Goal: Communication & Community: Ask a question

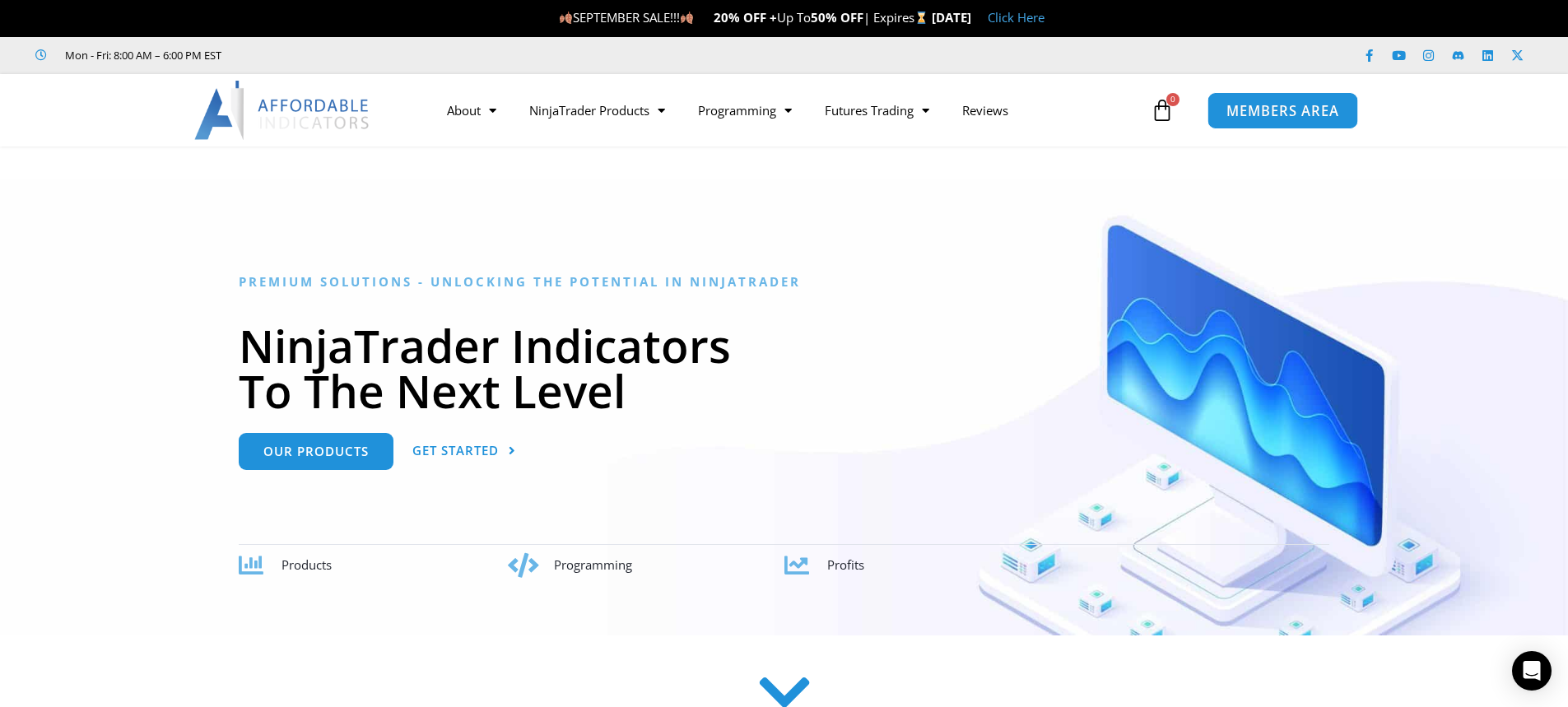
click at [1304, 114] on span "MEMBERS AREA" at bounding box center [1282, 110] width 113 height 14
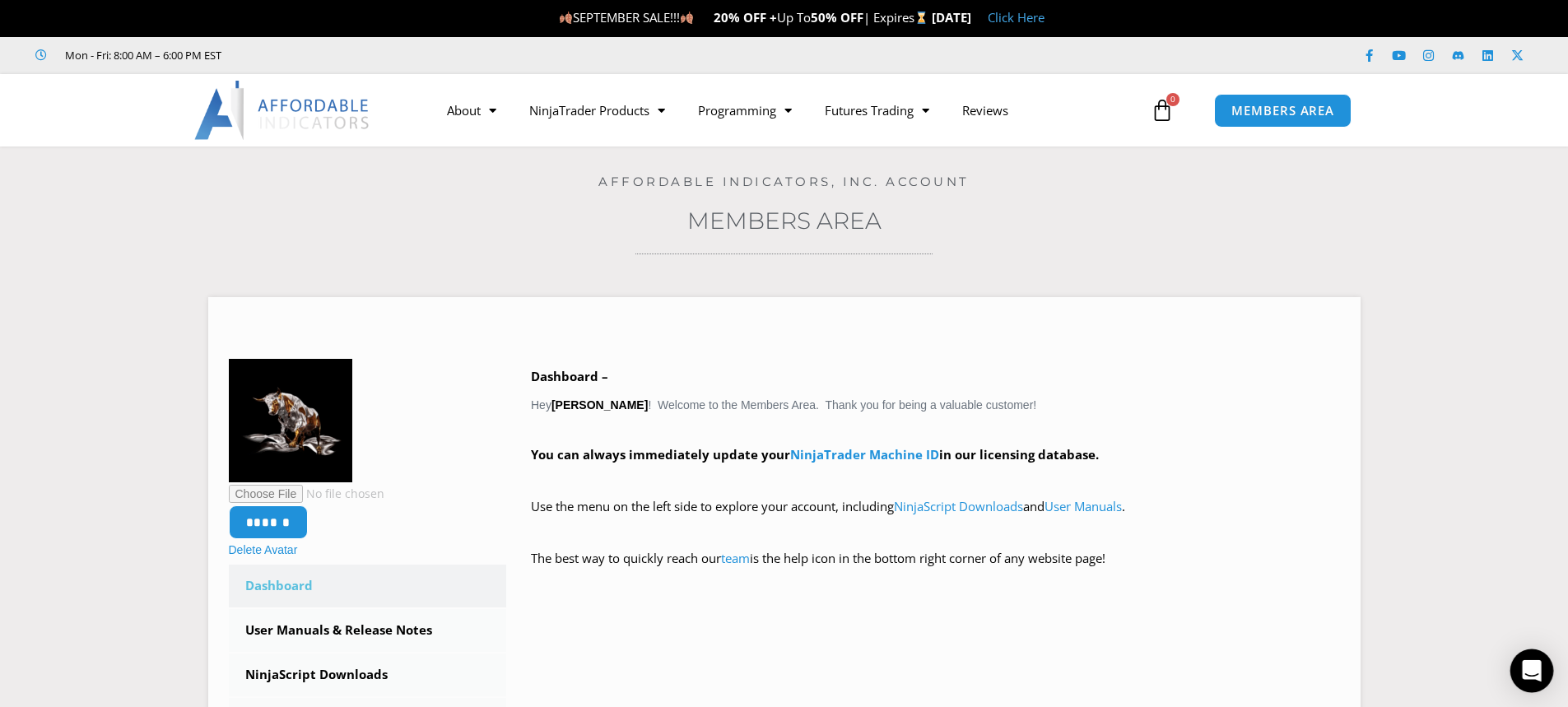
click at [1534, 674] on icon "Open Intercom Messenger" at bounding box center [1532, 670] width 21 height 21
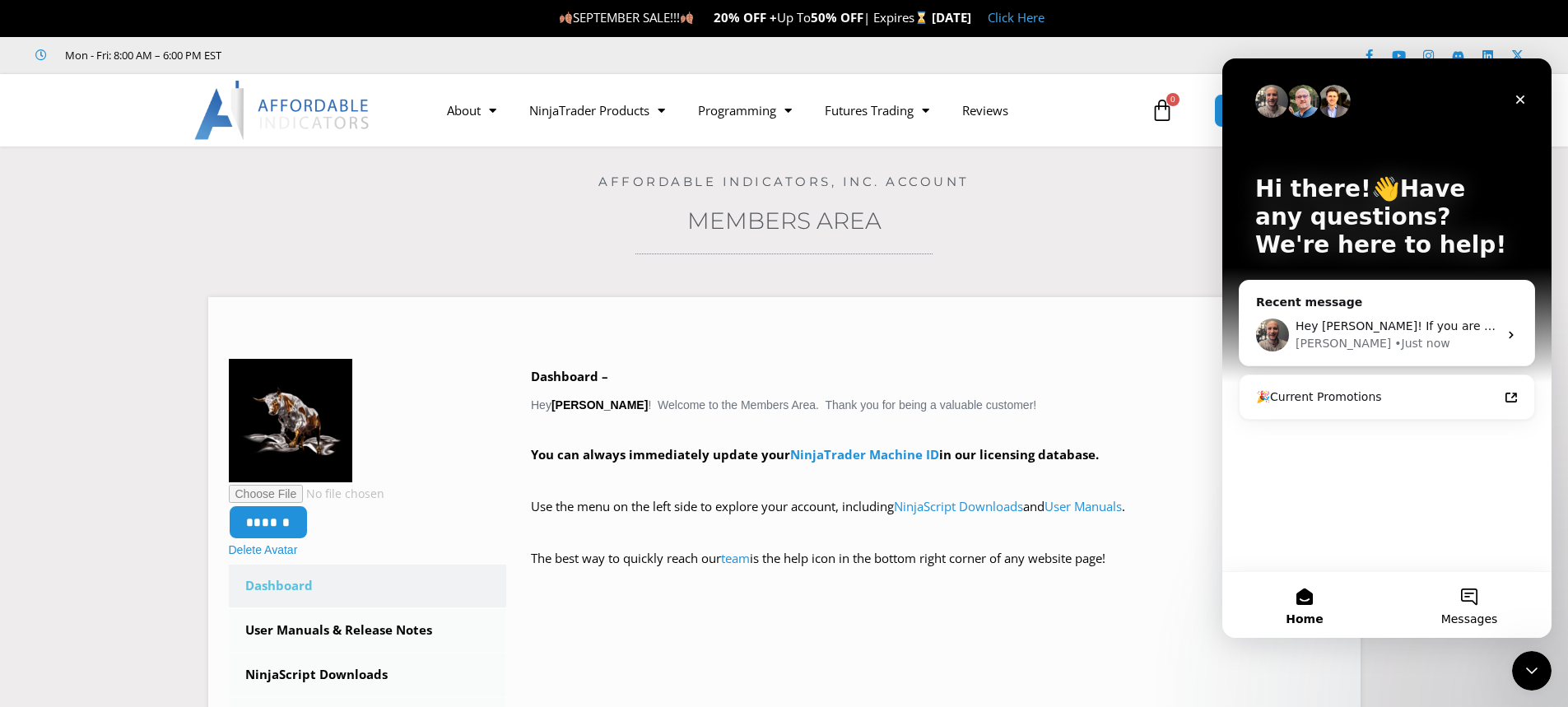
click at [1475, 609] on button "Messages" at bounding box center [1469, 604] width 164 height 66
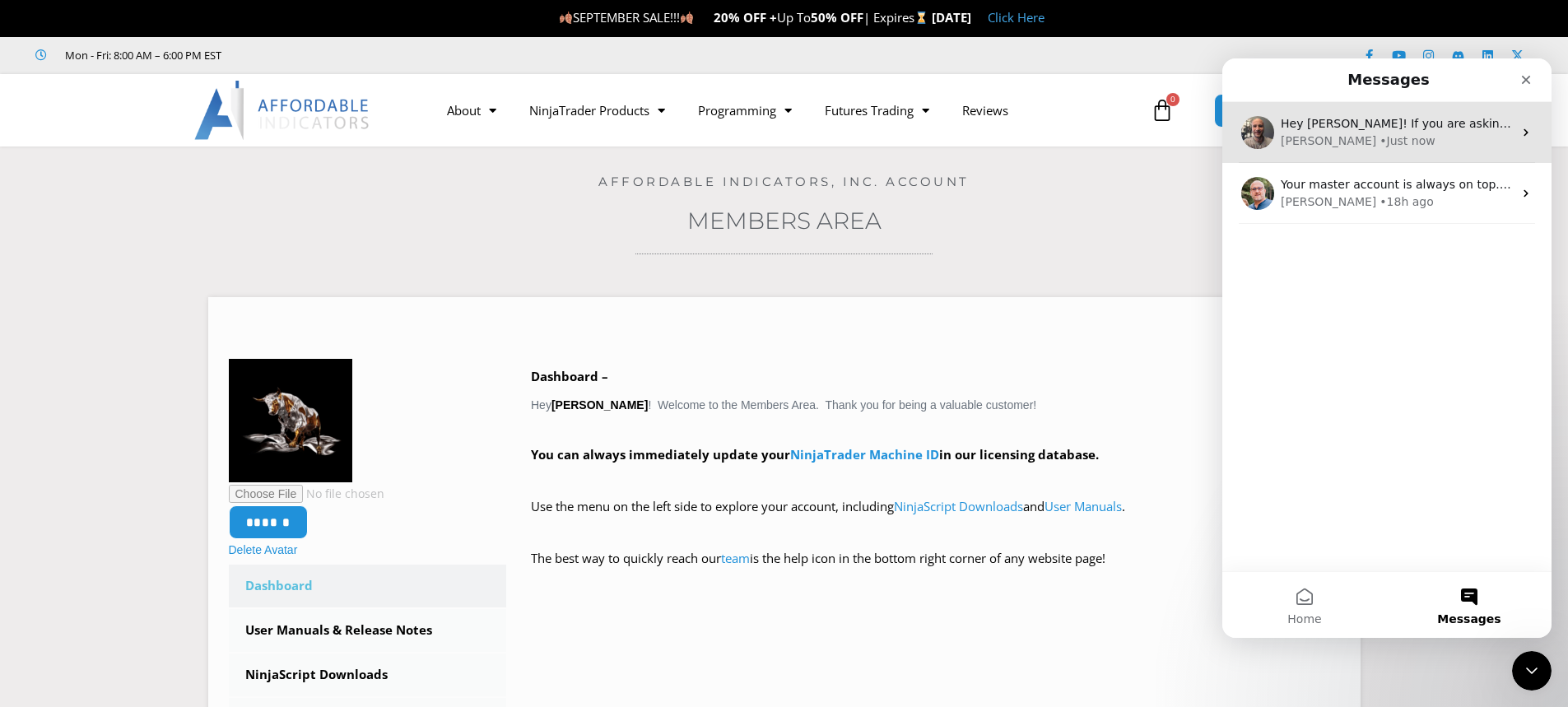
click at [1379, 143] on div "• Just now" at bounding box center [1407, 141] width 55 height 18
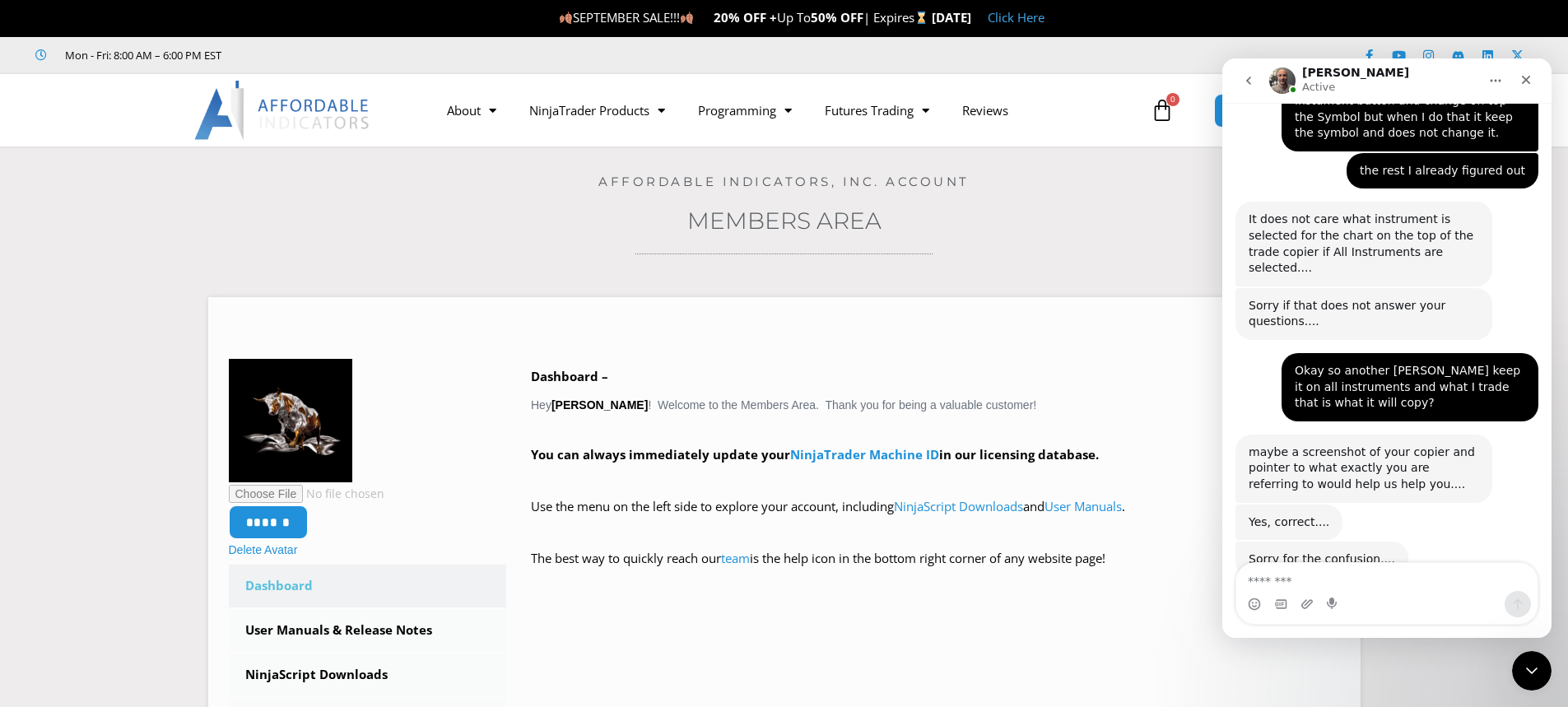
scroll to position [2581, 0]
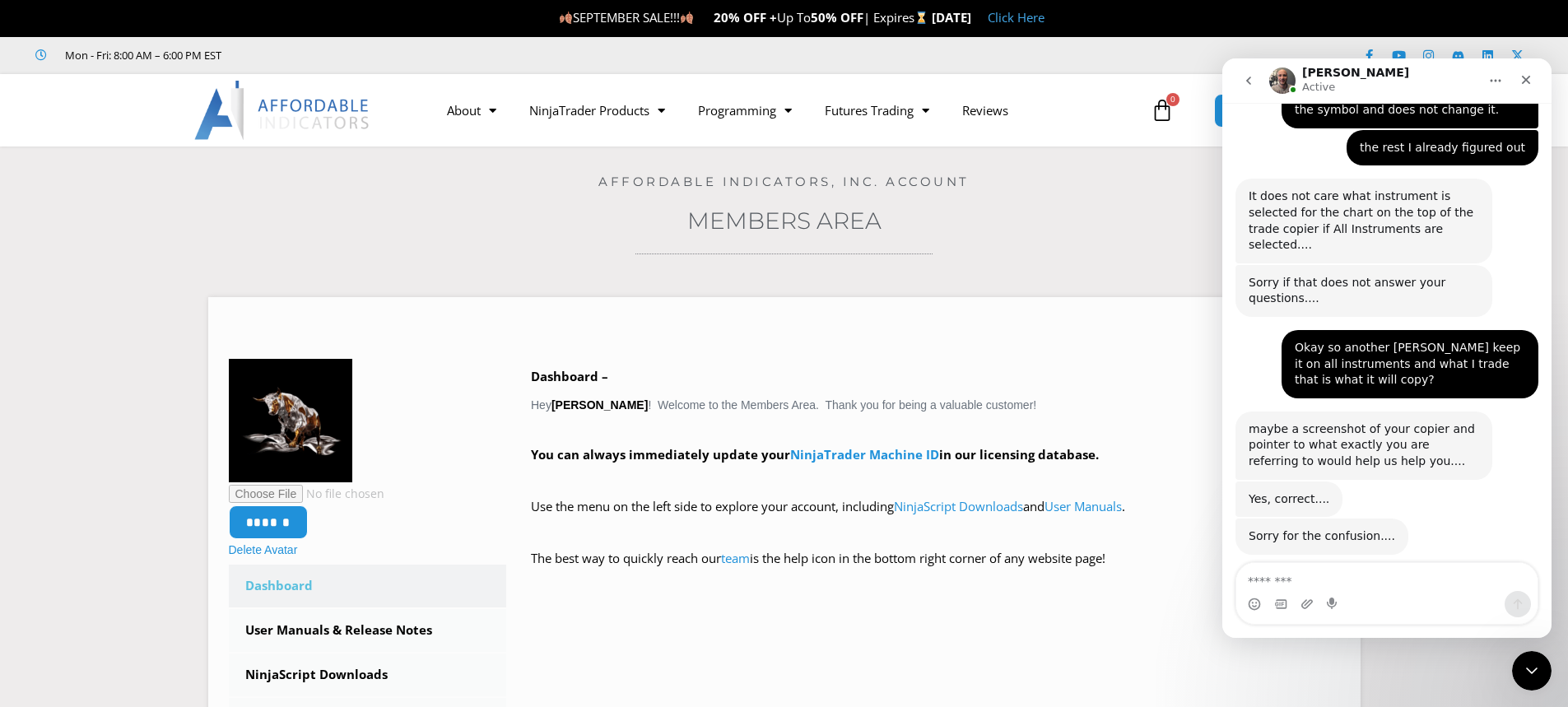
click at [1332, 589] on textarea "Message…" at bounding box center [1387, 576] width 301 height 28
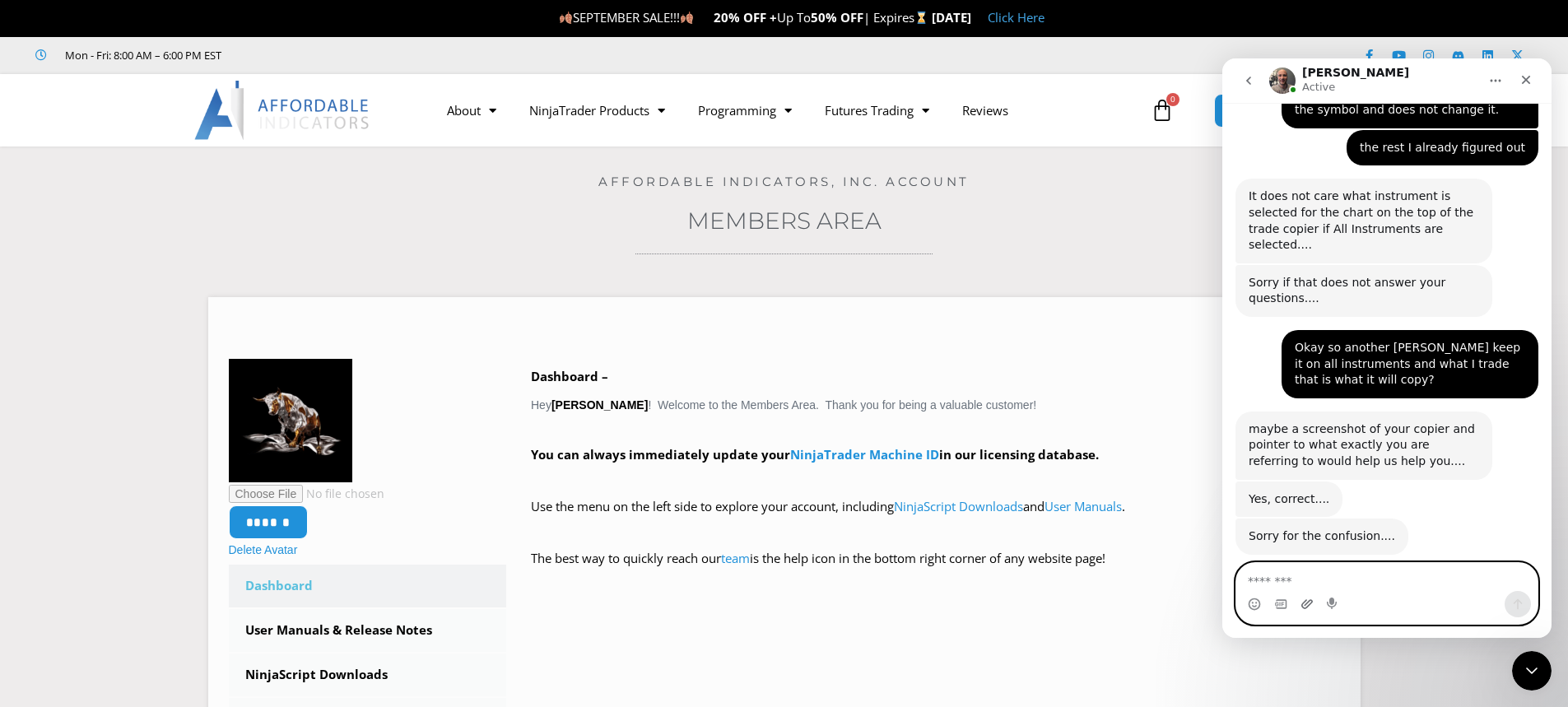
click at [1306, 609] on icon "Upload attachment" at bounding box center [1307, 603] width 13 height 13
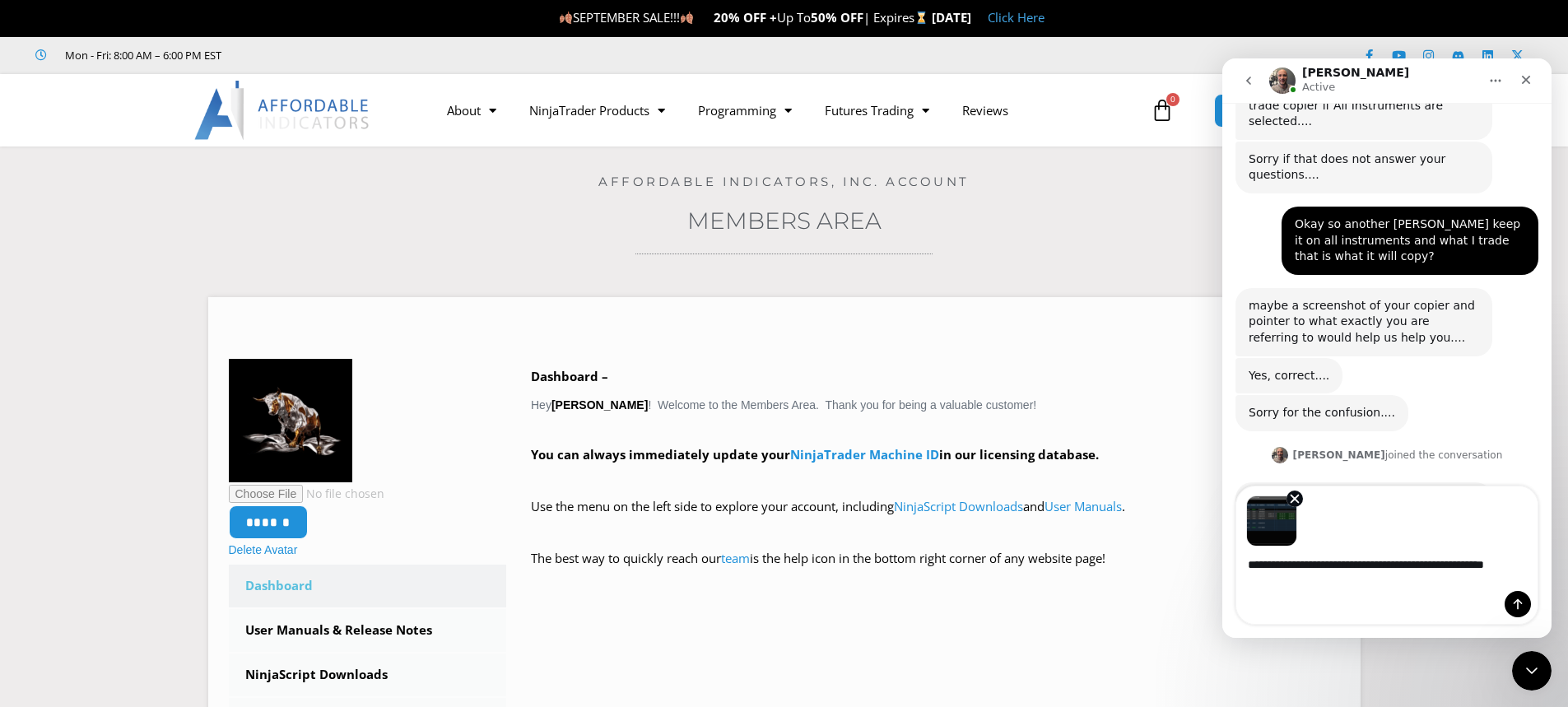
scroll to position [2721, 0]
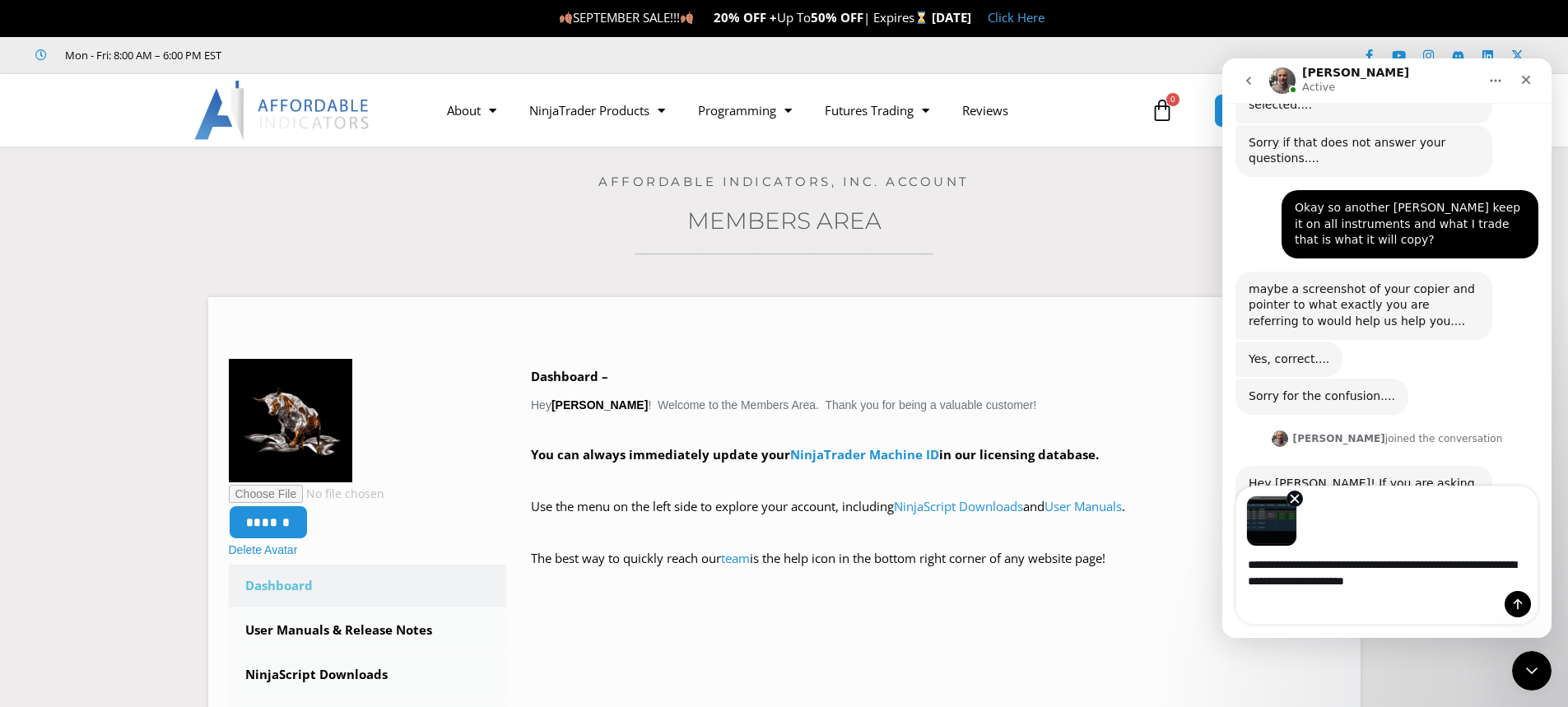
type textarea "**********"
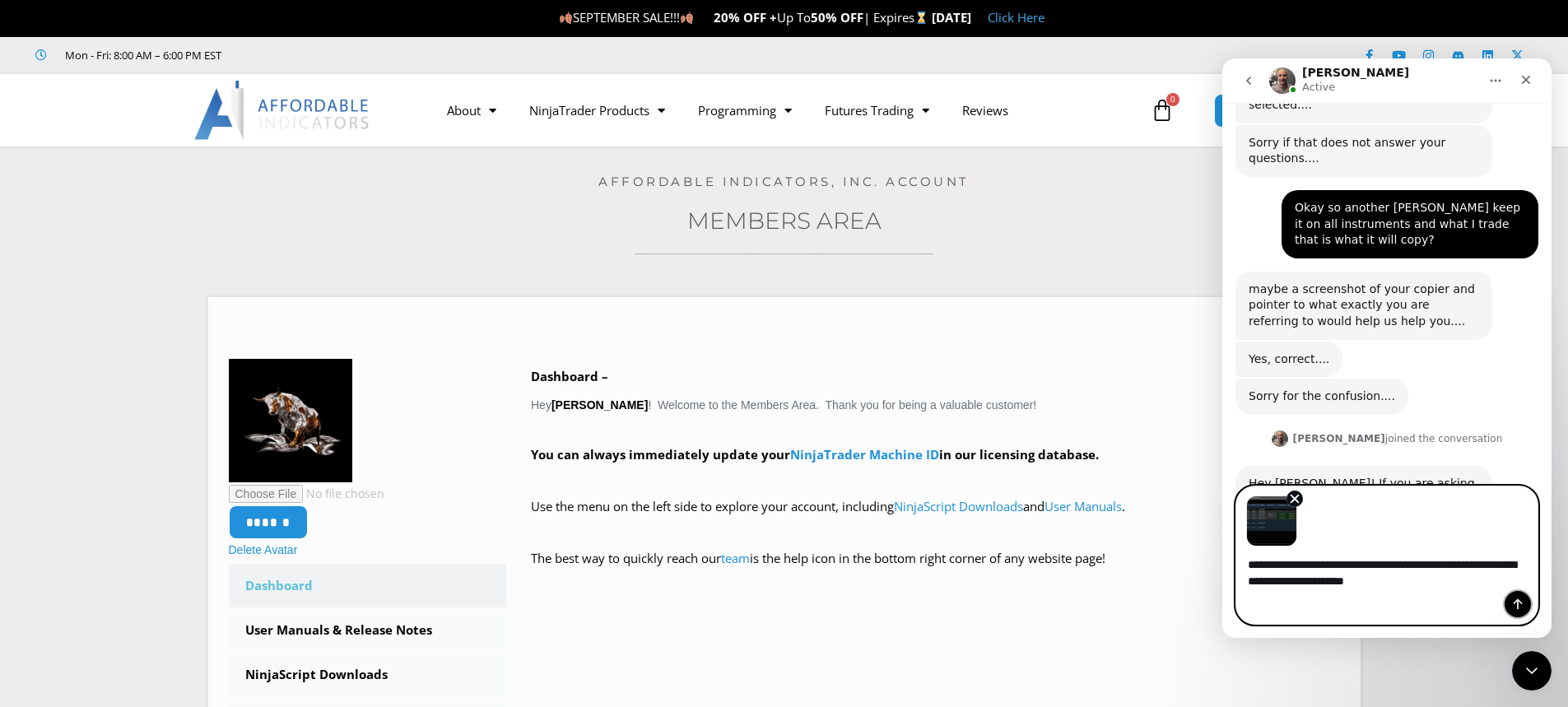
drag, startPoint x: 1521, startPoint y: 596, endPoint x: 1512, endPoint y: 598, distance: 9.2
click at [1519, 596] on button "Send a message…" at bounding box center [1518, 603] width 26 height 26
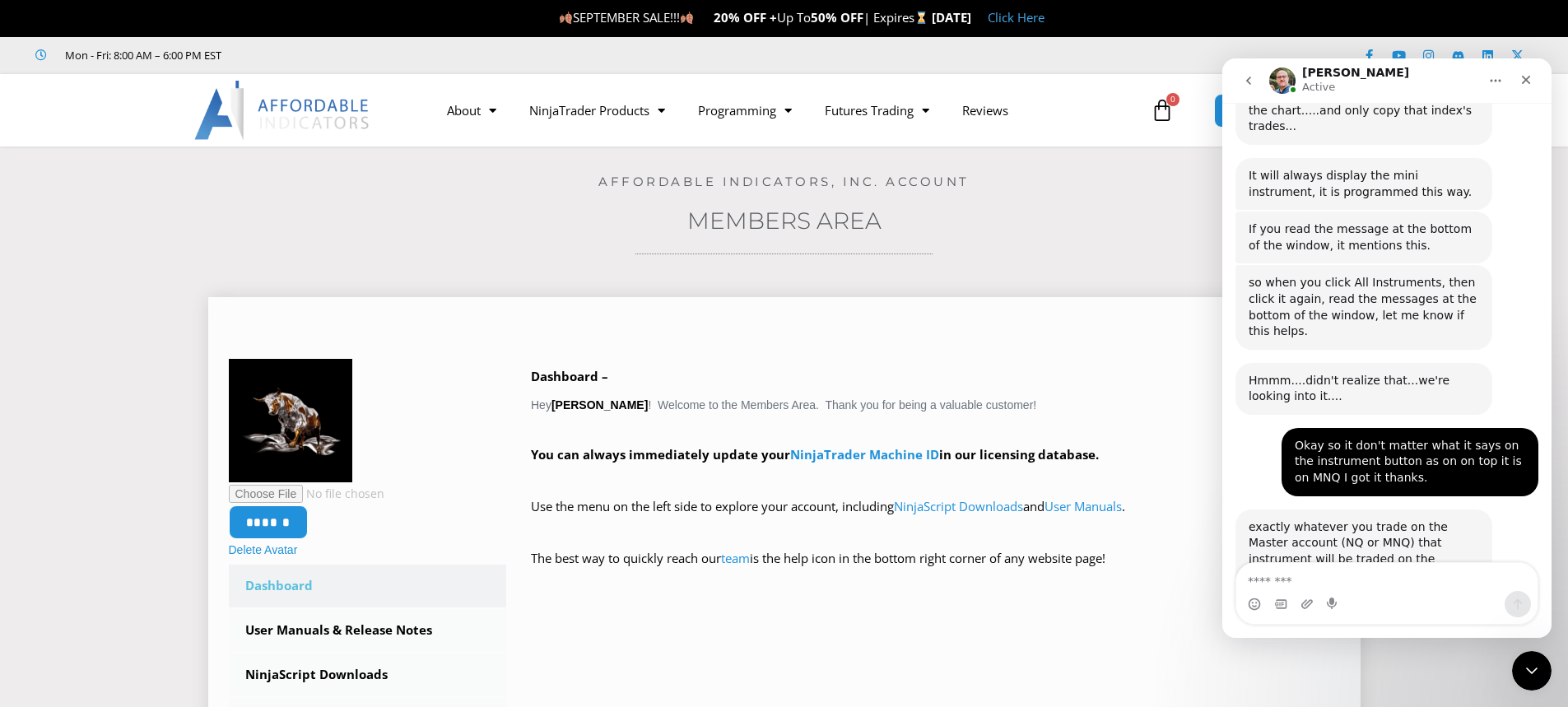
scroll to position [3468, 0]
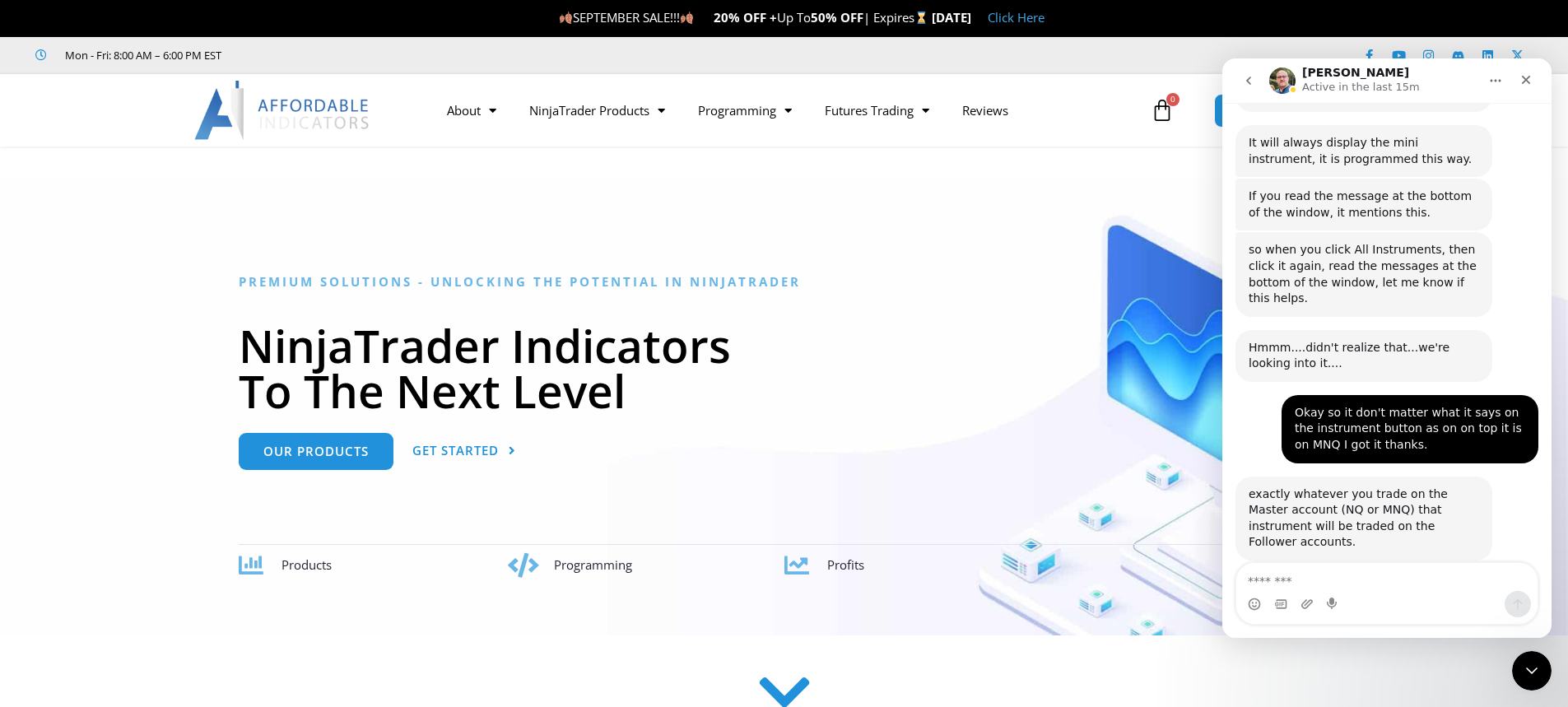
scroll to position [3468, 0]
click at [1323, 574] on textarea "Message…" at bounding box center [1387, 576] width 301 height 28
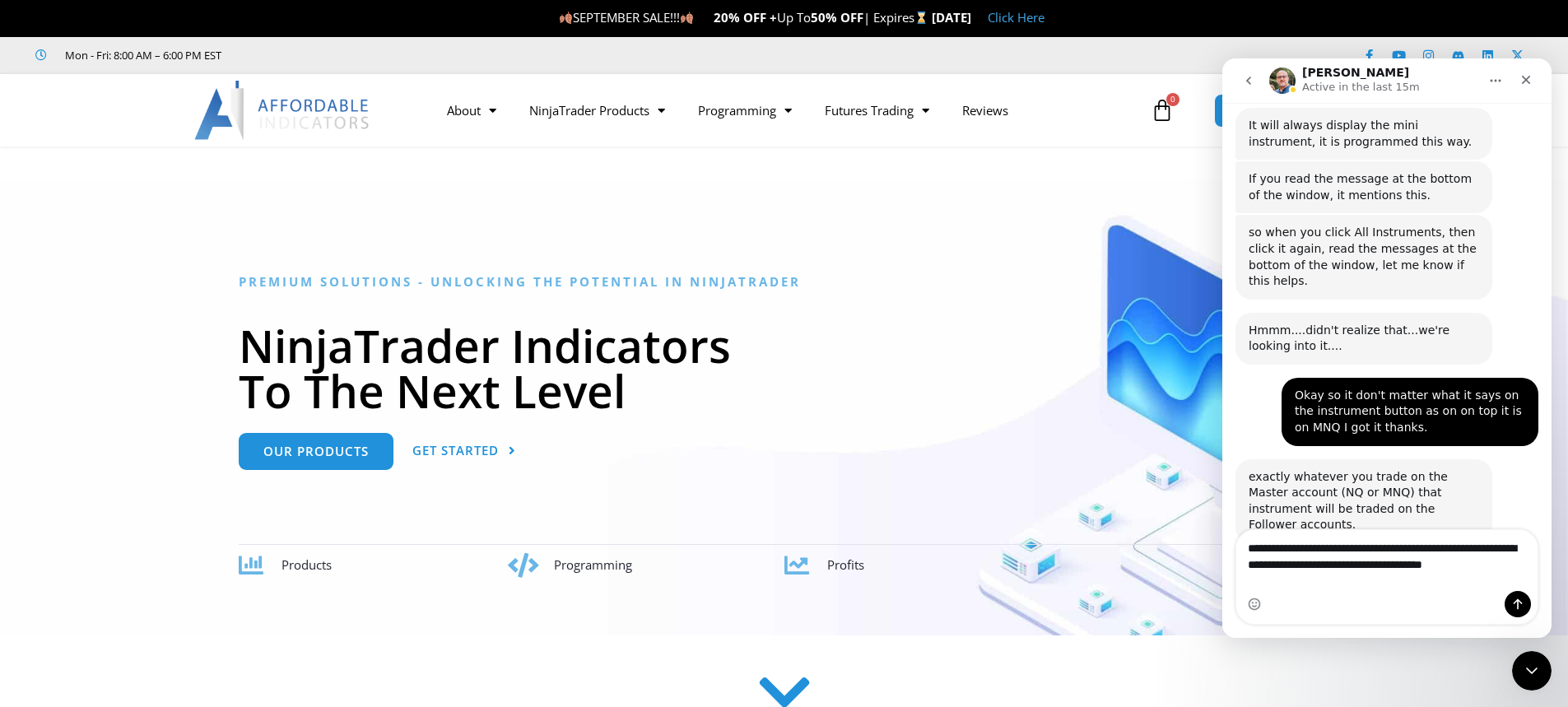
scroll to position [3500, 0]
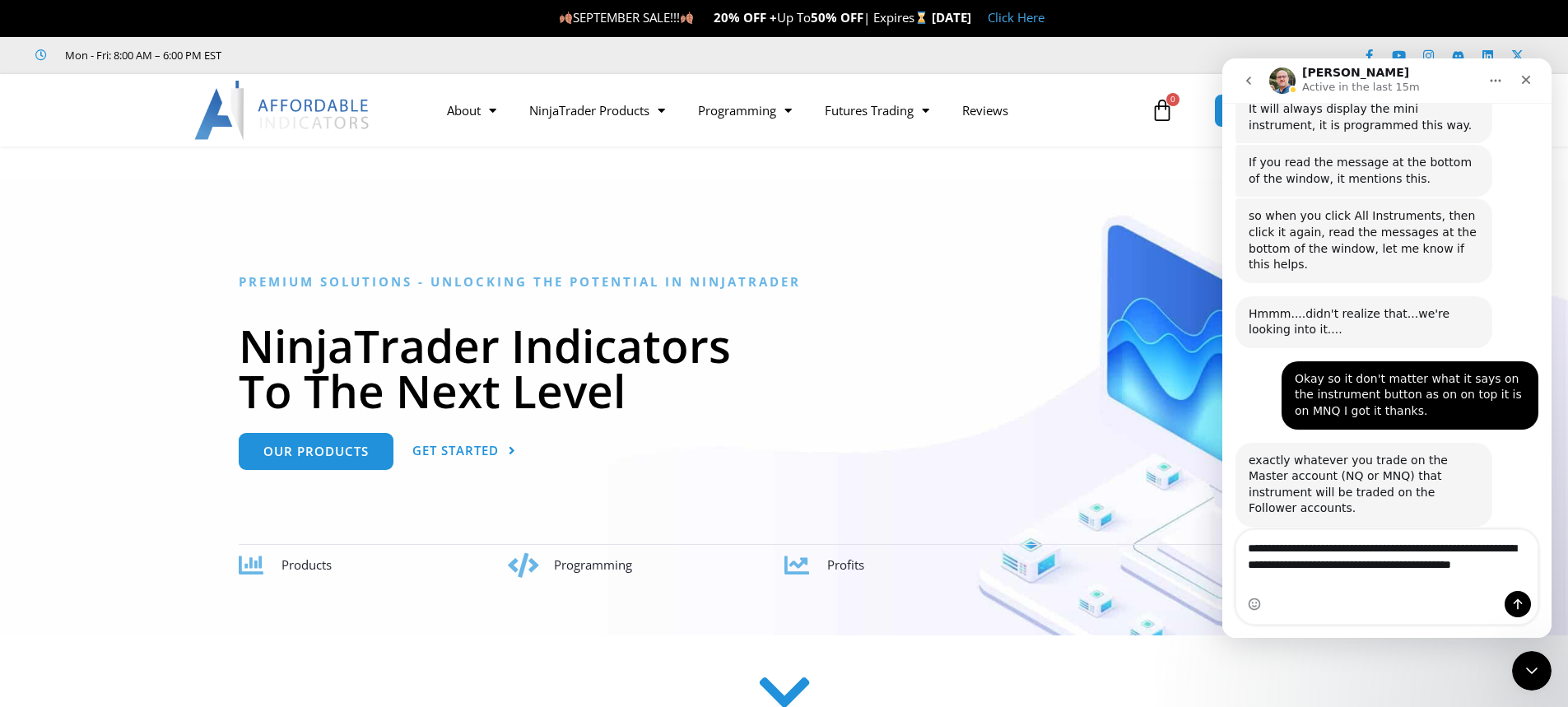
type textarea "**********"
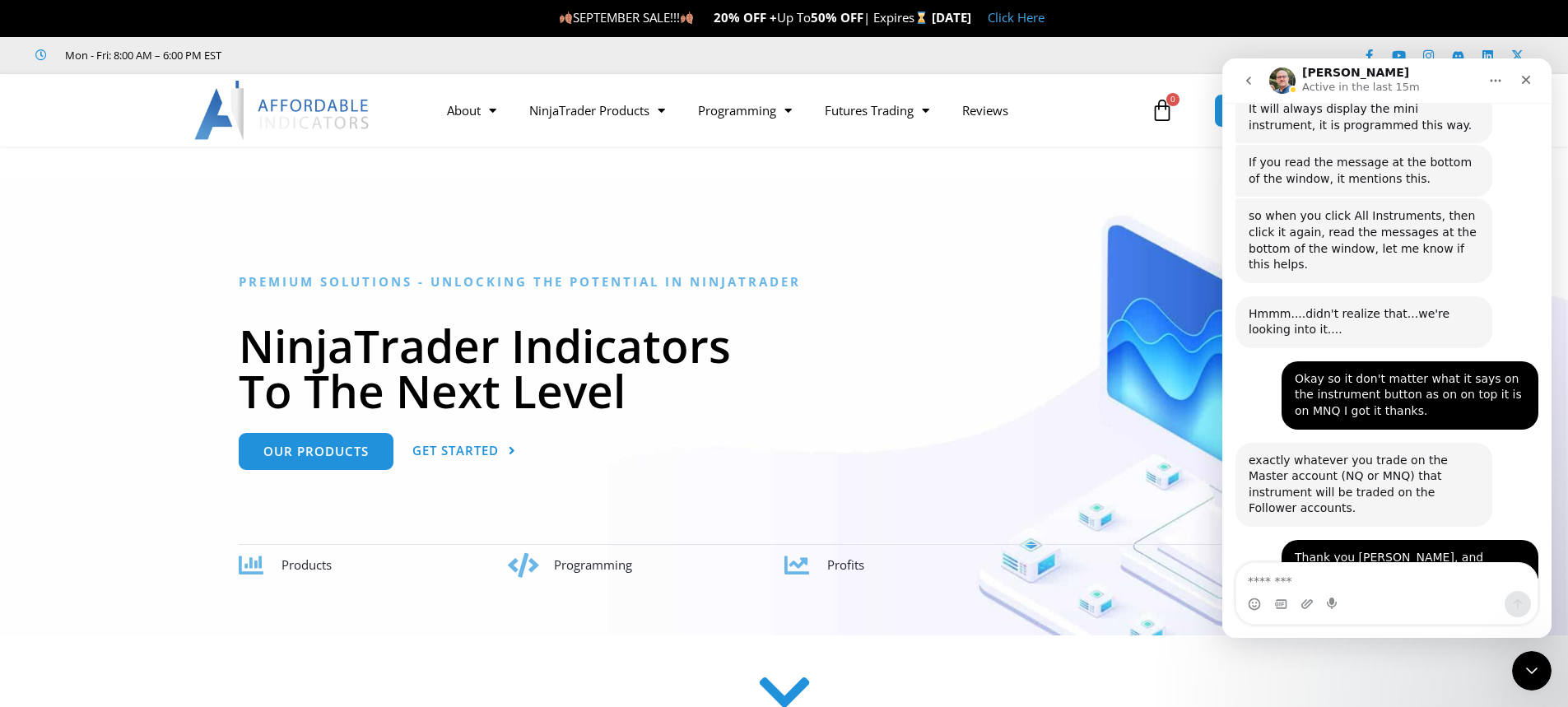
scroll to position [3549, 0]
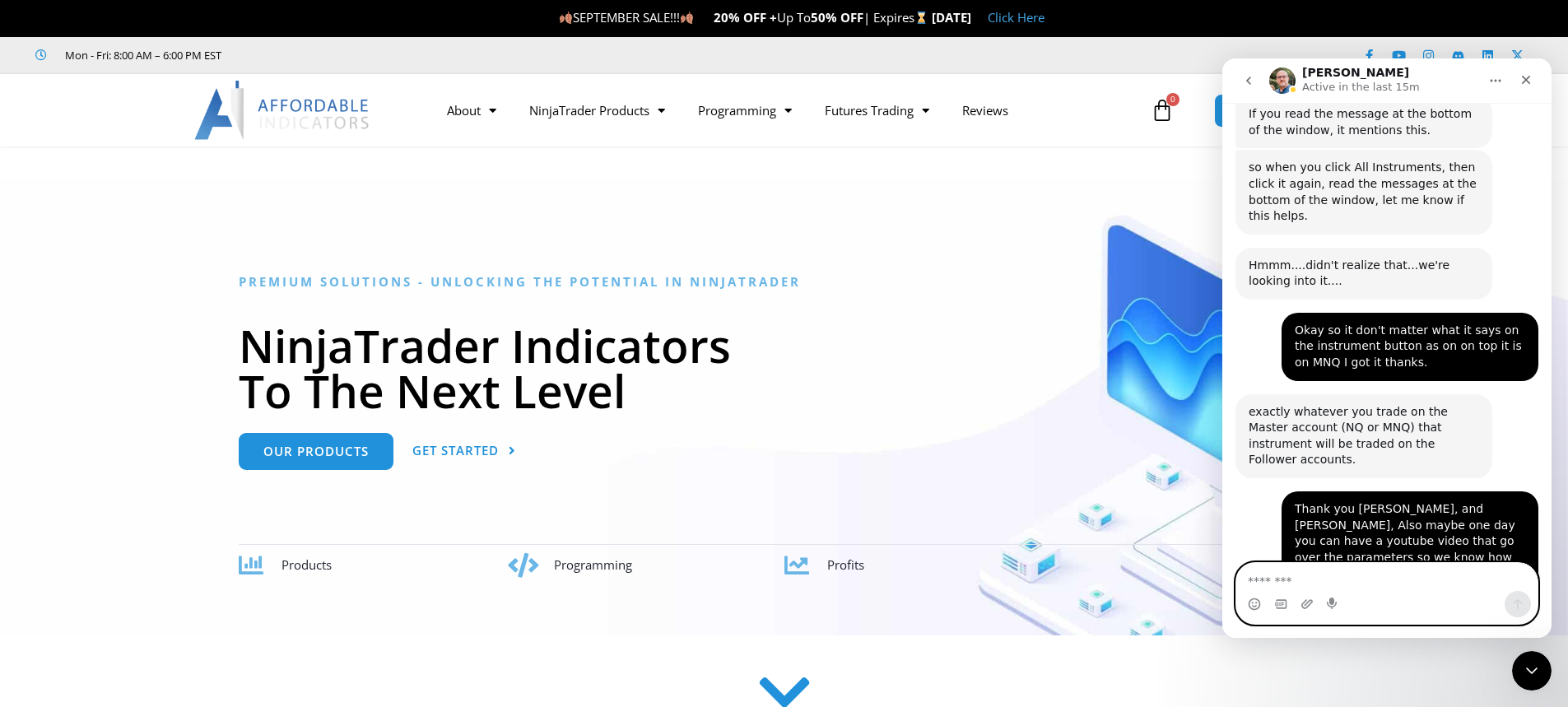
click at [1275, 583] on textarea "Message…" at bounding box center [1387, 576] width 301 height 28
click at [1290, 582] on textarea "Message…" at bounding box center [1387, 576] width 301 height 28
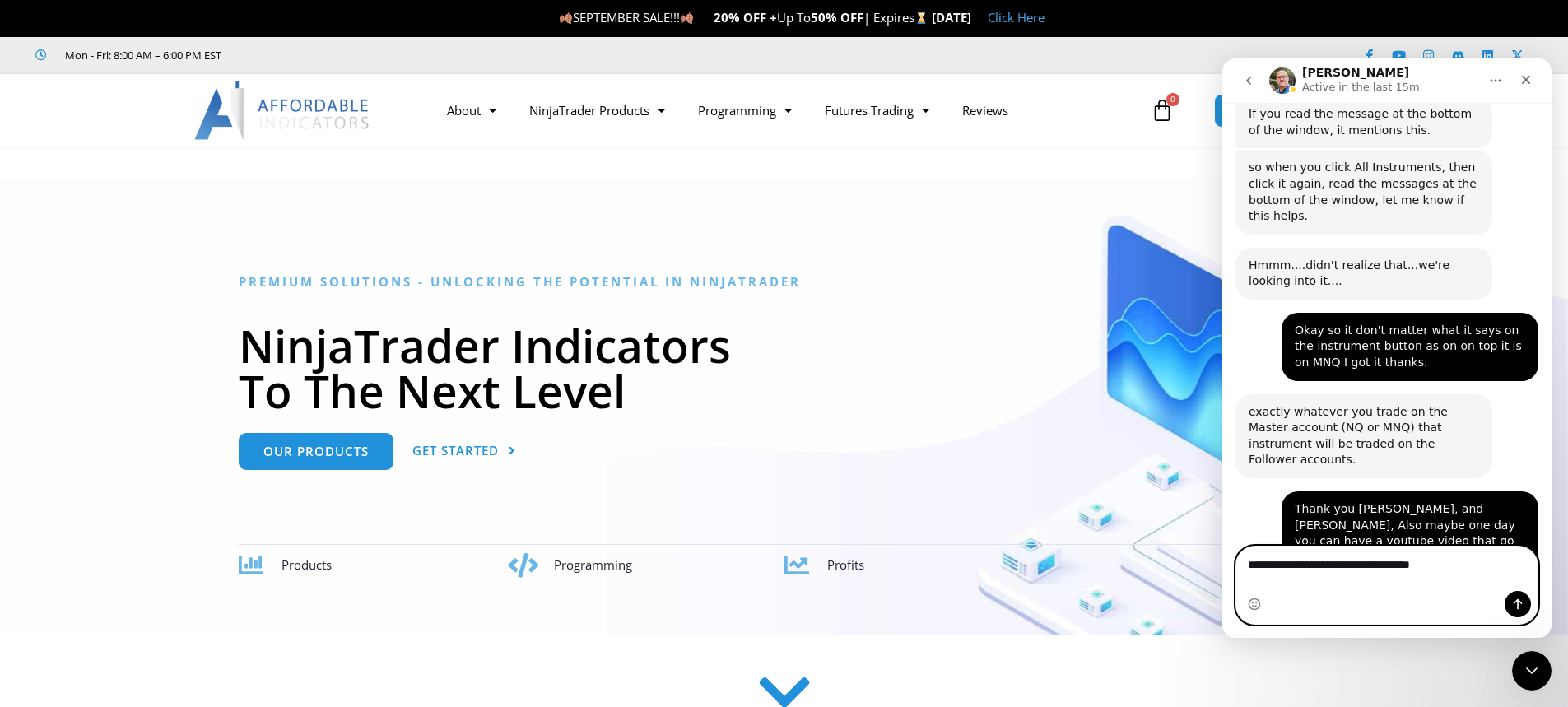
click at [1427, 575] on textarea "**********" at bounding box center [1387, 561] width 301 height 28
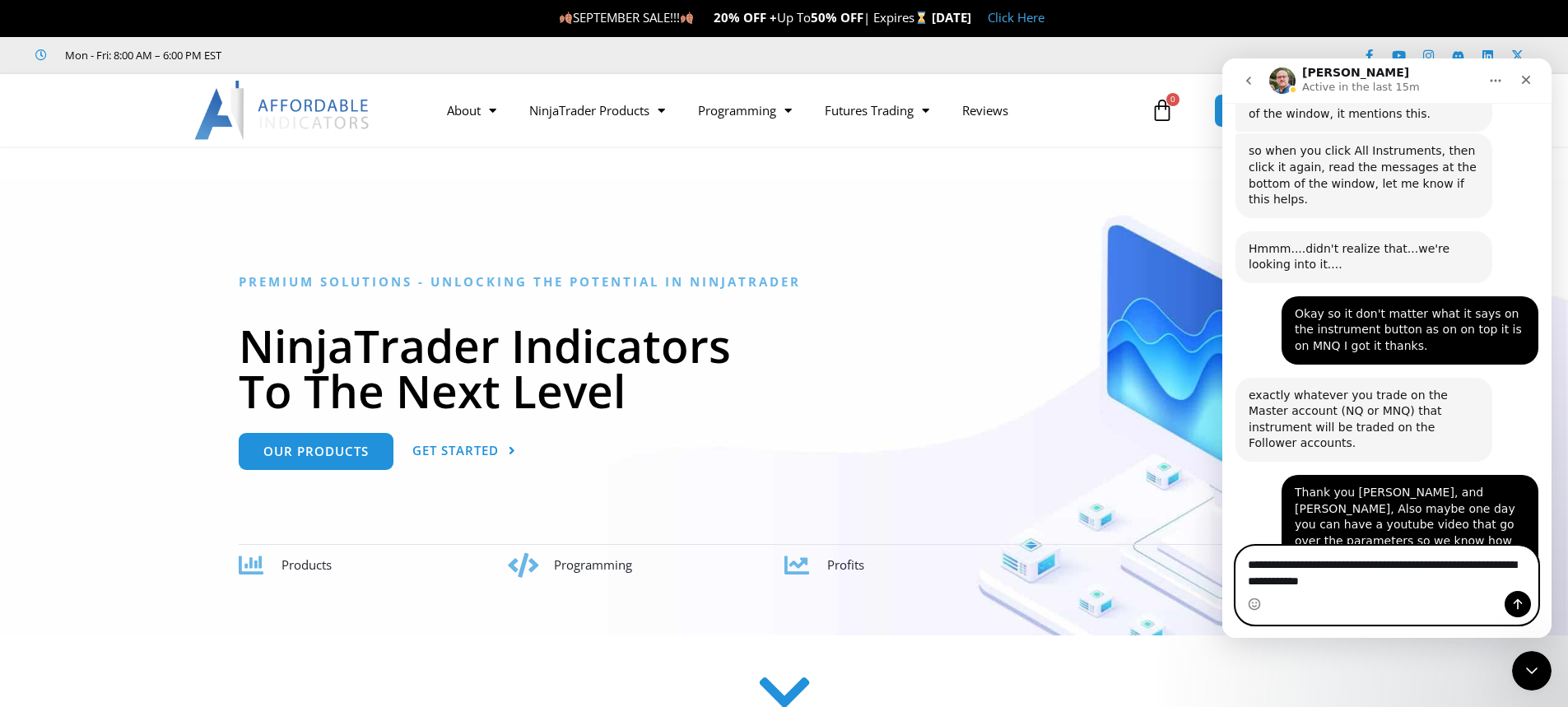
type textarea "**********"
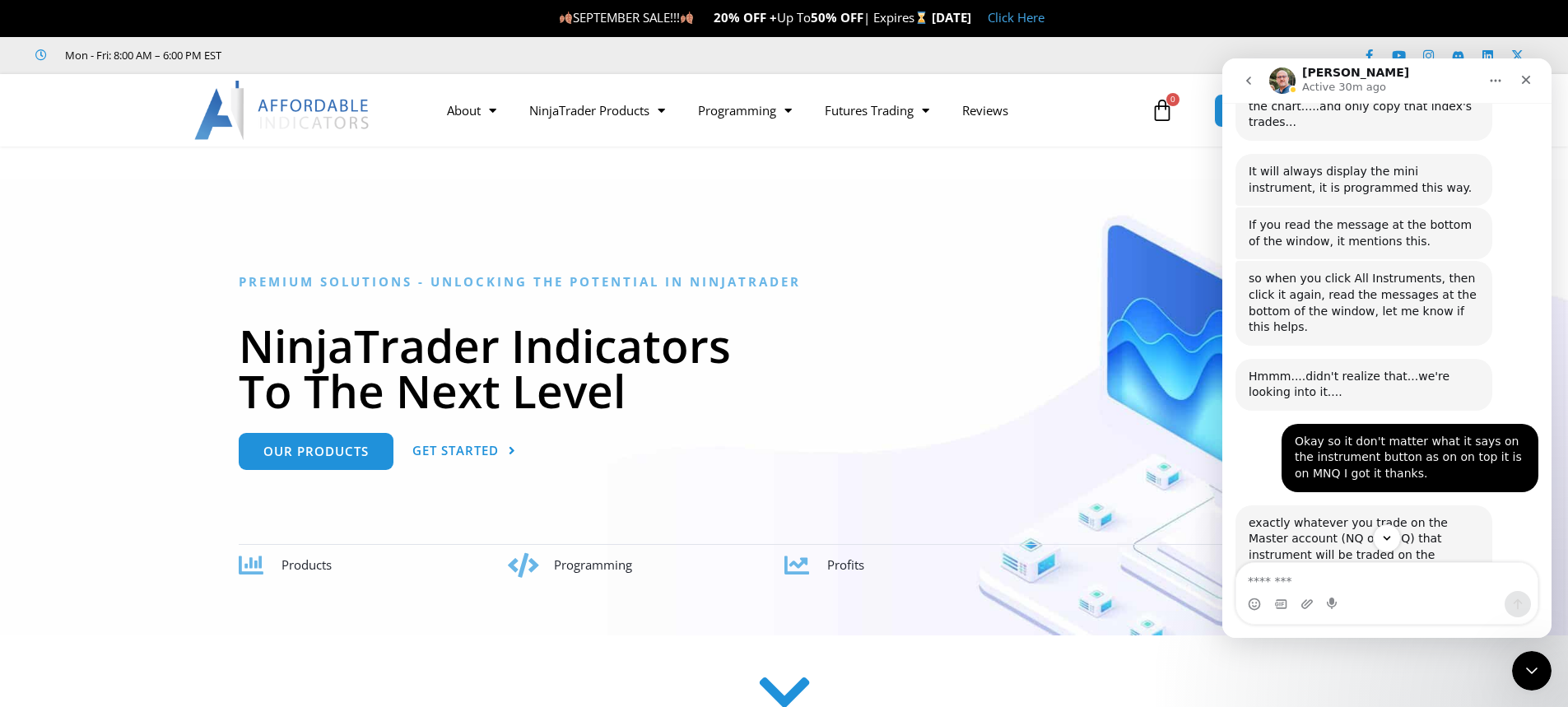
scroll to position [3603, 0]
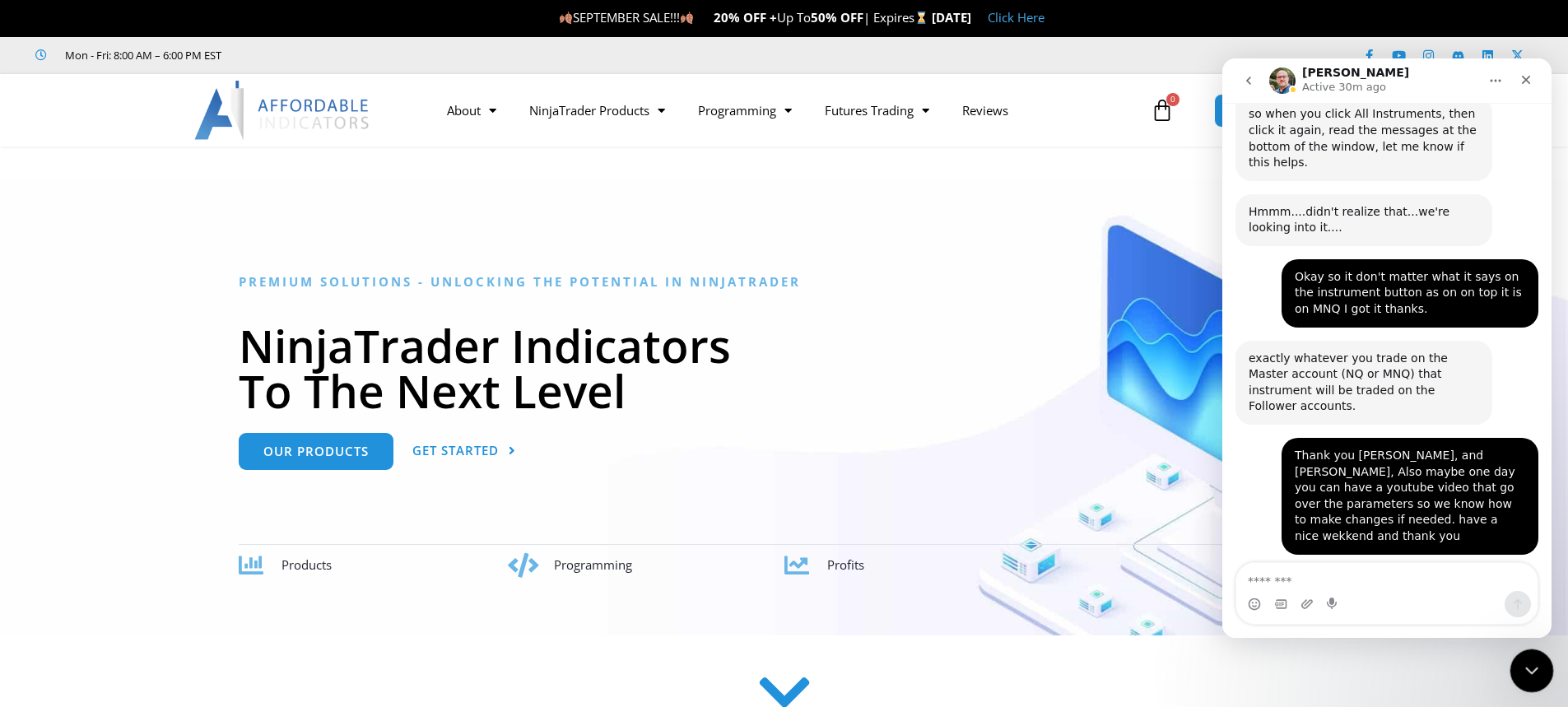
click at [1526, 672] on icon "Close Intercom Messenger" at bounding box center [1529, 668] width 20 height 20
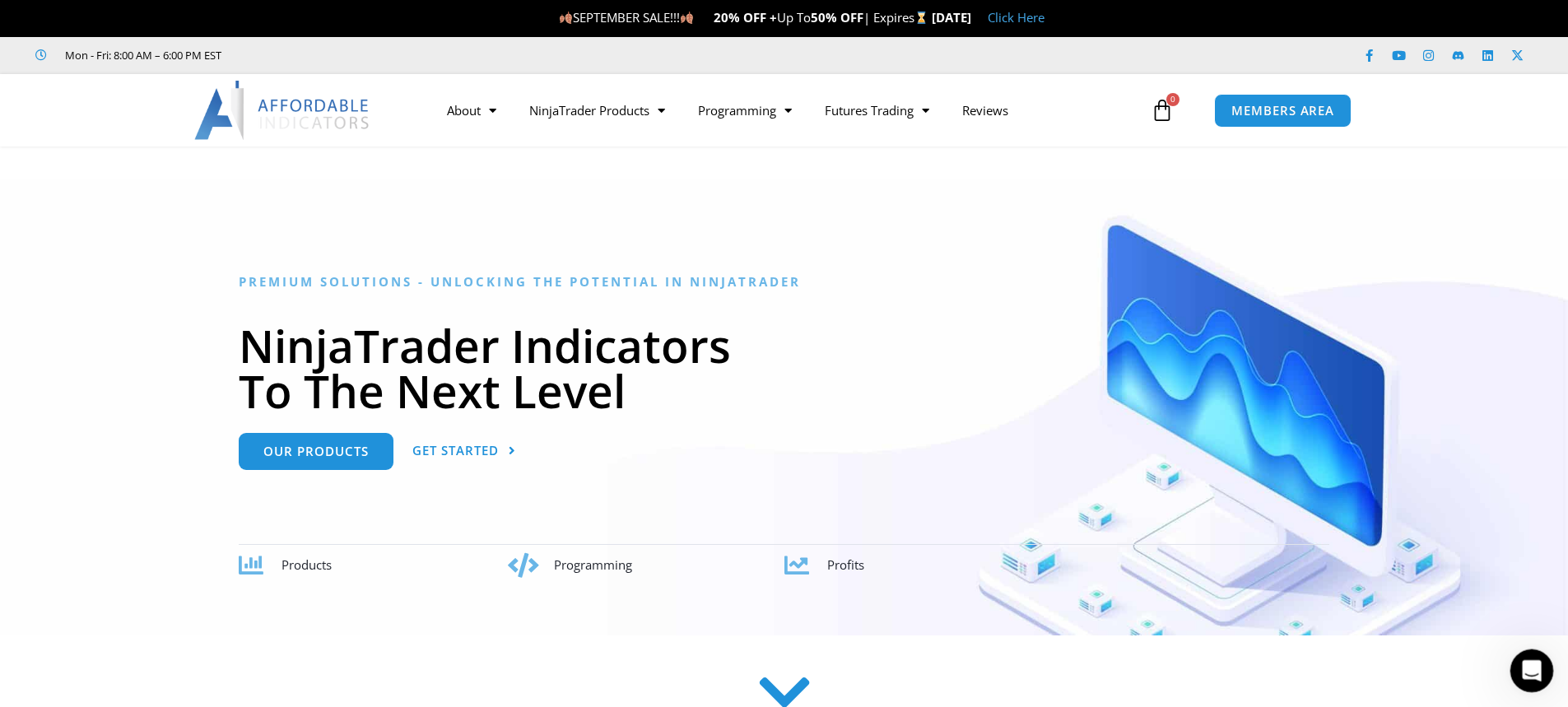
click at [1537, 669] on icon "Open Intercom Messenger" at bounding box center [1529, 668] width 27 height 27
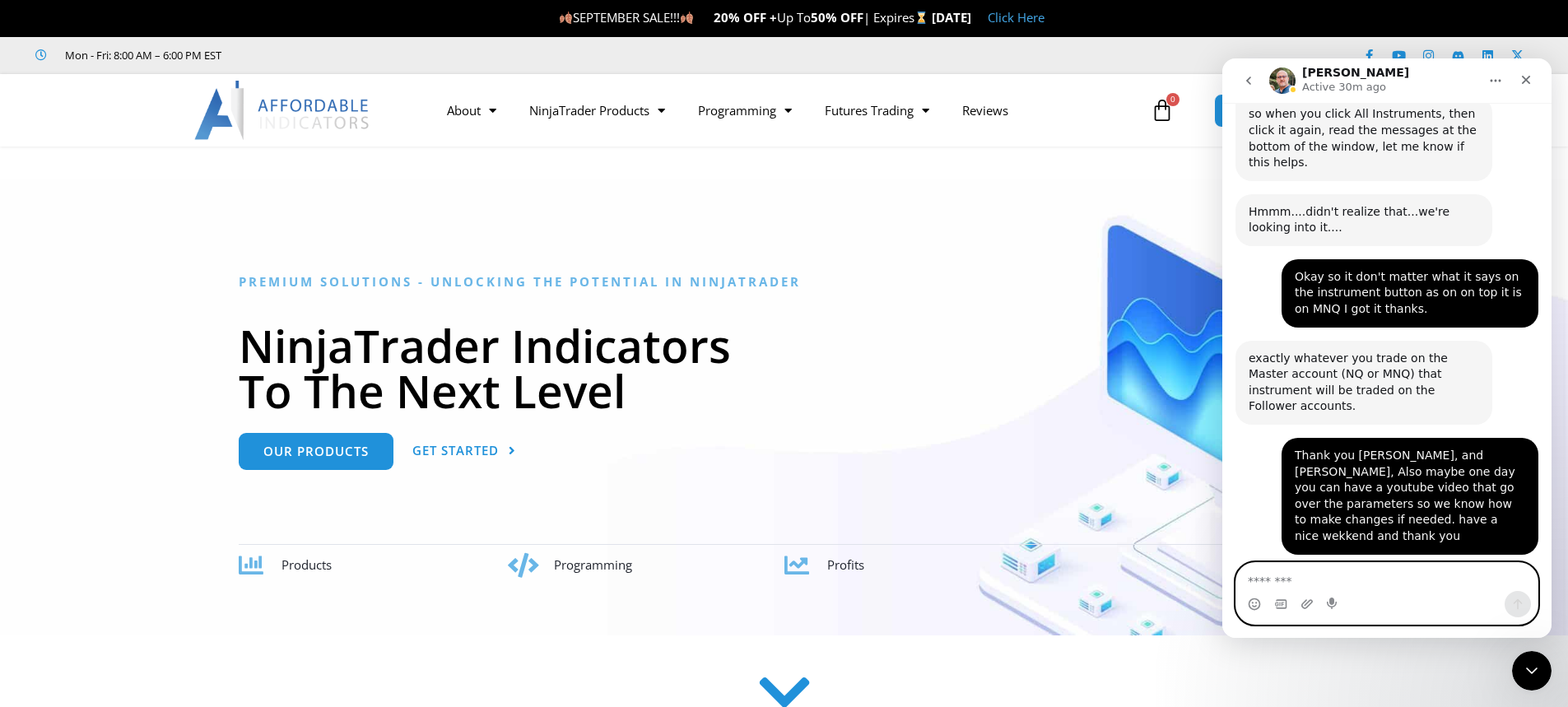
click at [1314, 582] on textarea "Message…" at bounding box center [1387, 576] width 301 height 28
type textarea "**********"
click at [1522, 603] on icon "Send a message…" at bounding box center [1519, 603] width 9 height 10
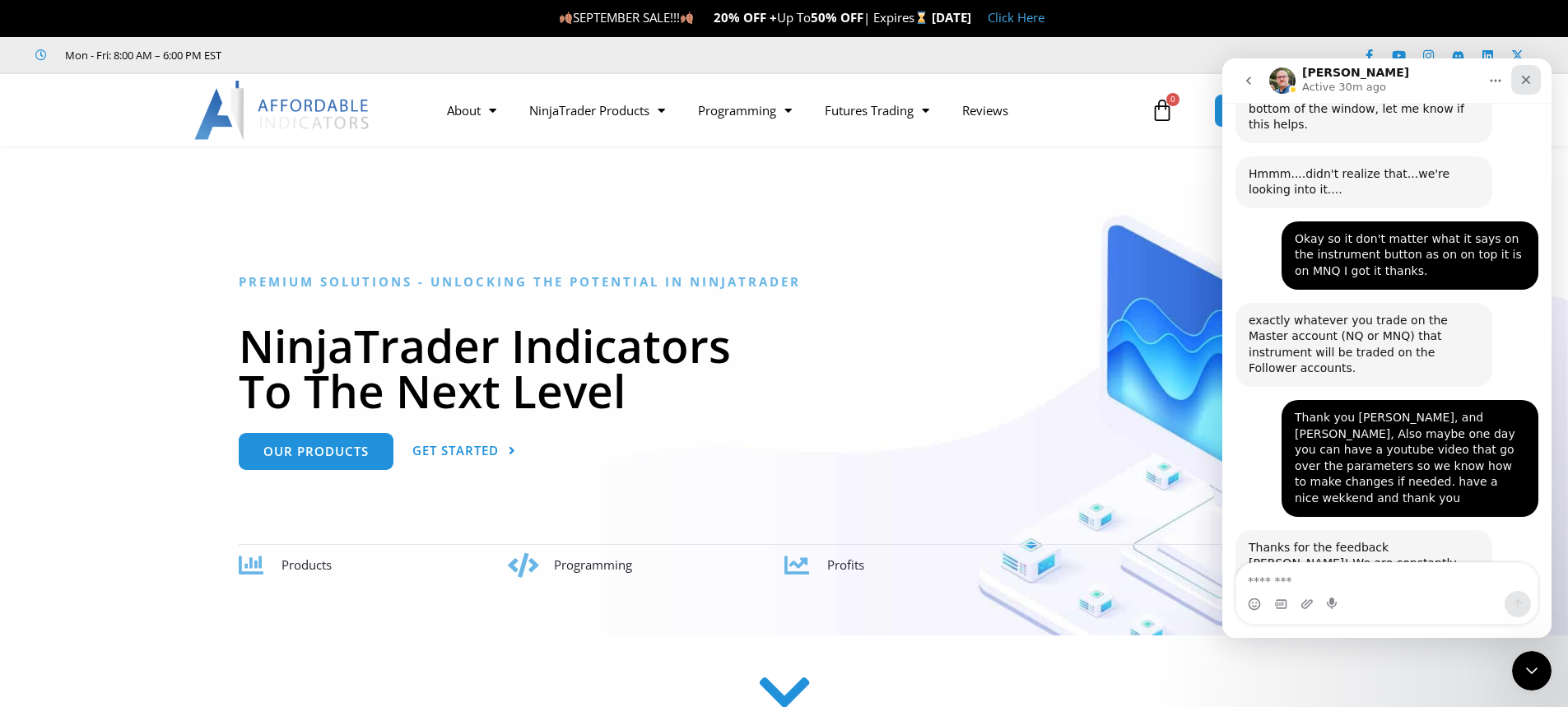
click at [1533, 89] on div "Close" at bounding box center [1526, 80] width 30 height 30
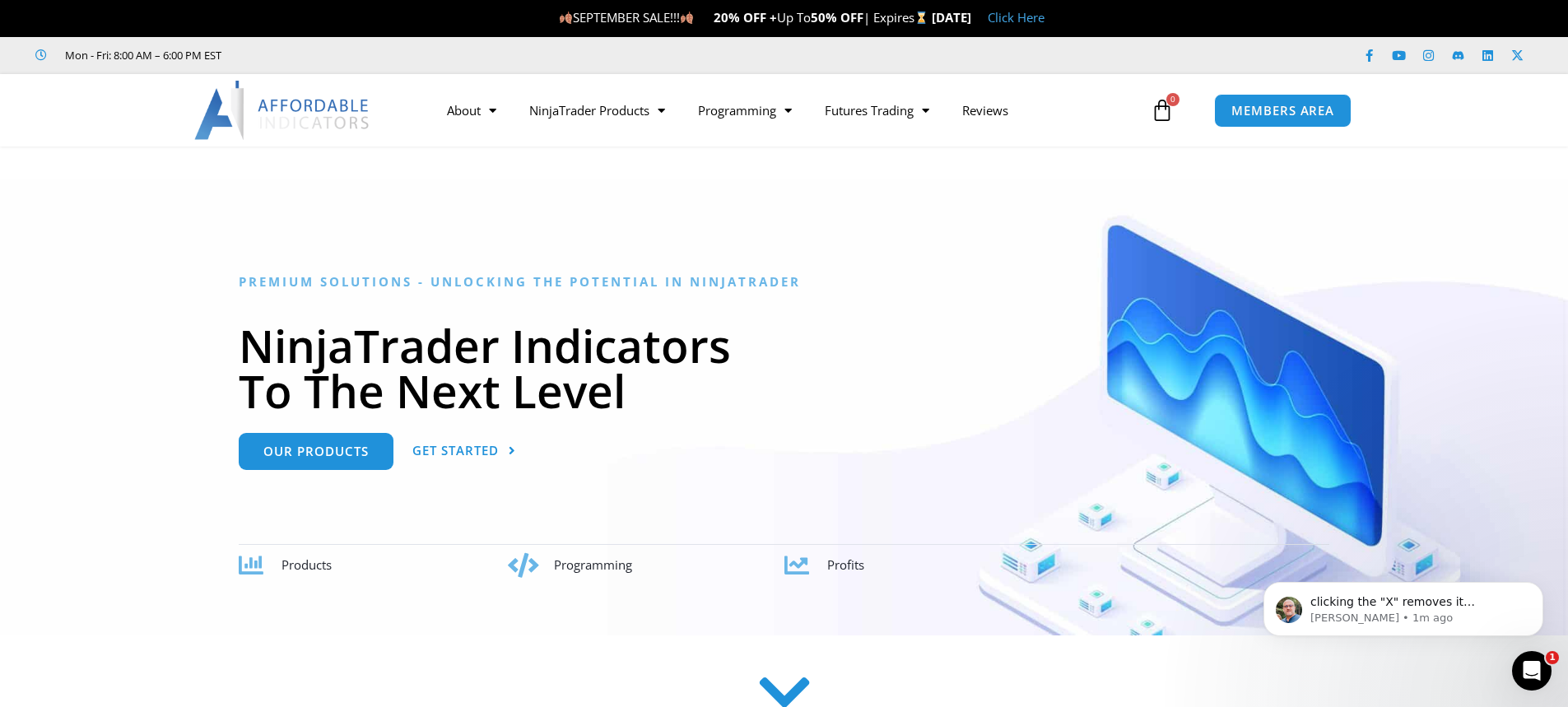
scroll to position [3776, 0]
click at [1326, 101] on link "MEMBERS AREA" at bounding box center [1282, 110] width 150 height 37
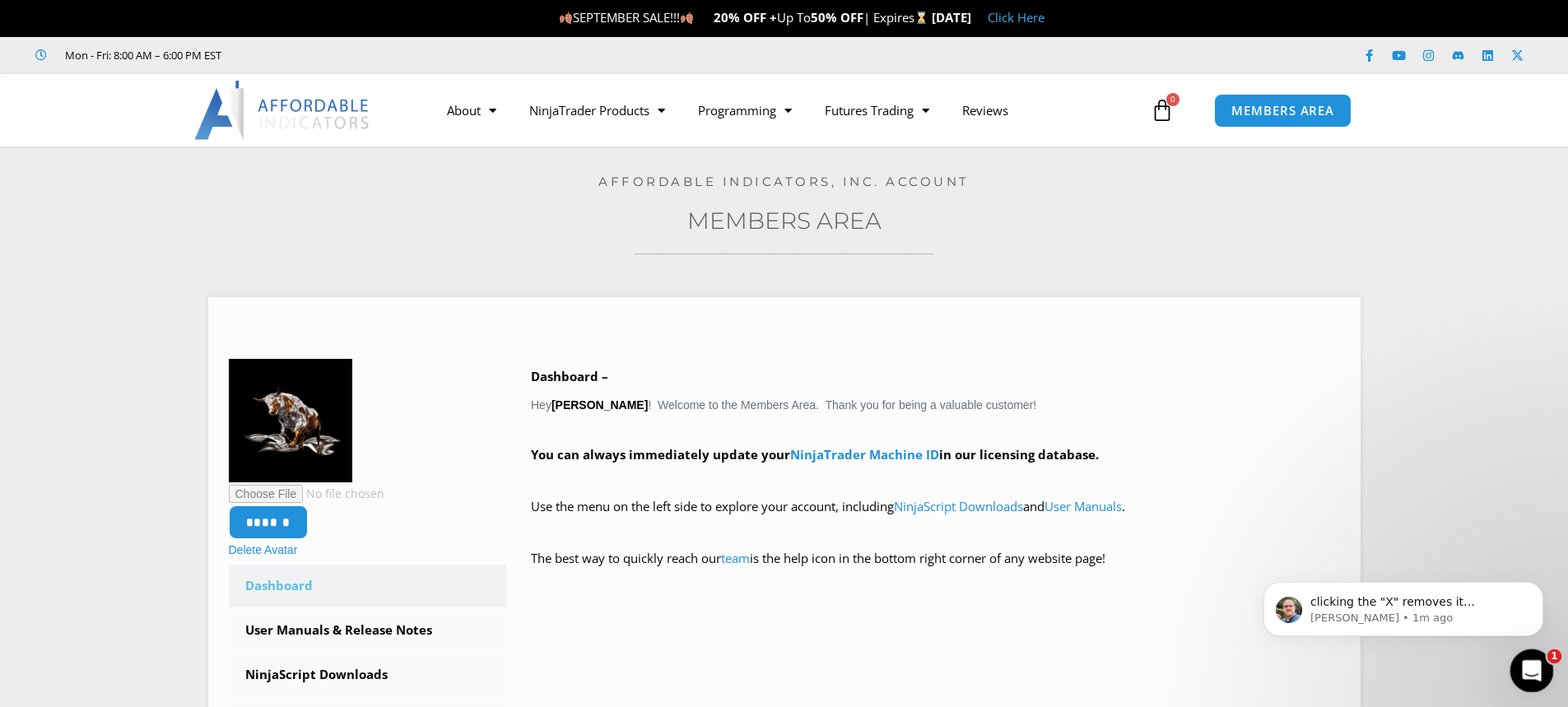
click at [1541, 665] on icon "Open Intercom Messenger" at bounding box center [1529, 668] width 27 height 27
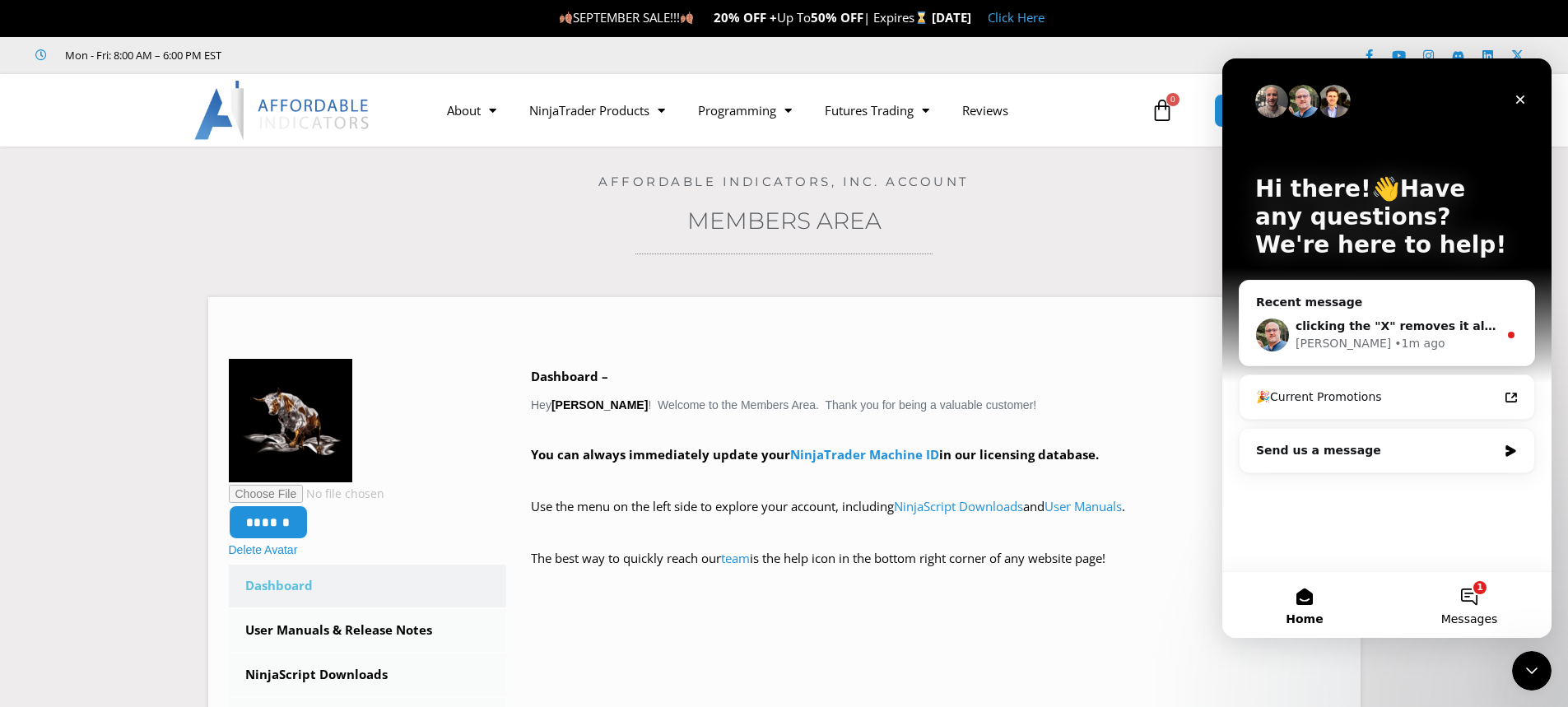
click at [1473, 603] on button "1 Messages" at bounding box center [1469, 604] width 164 height 66
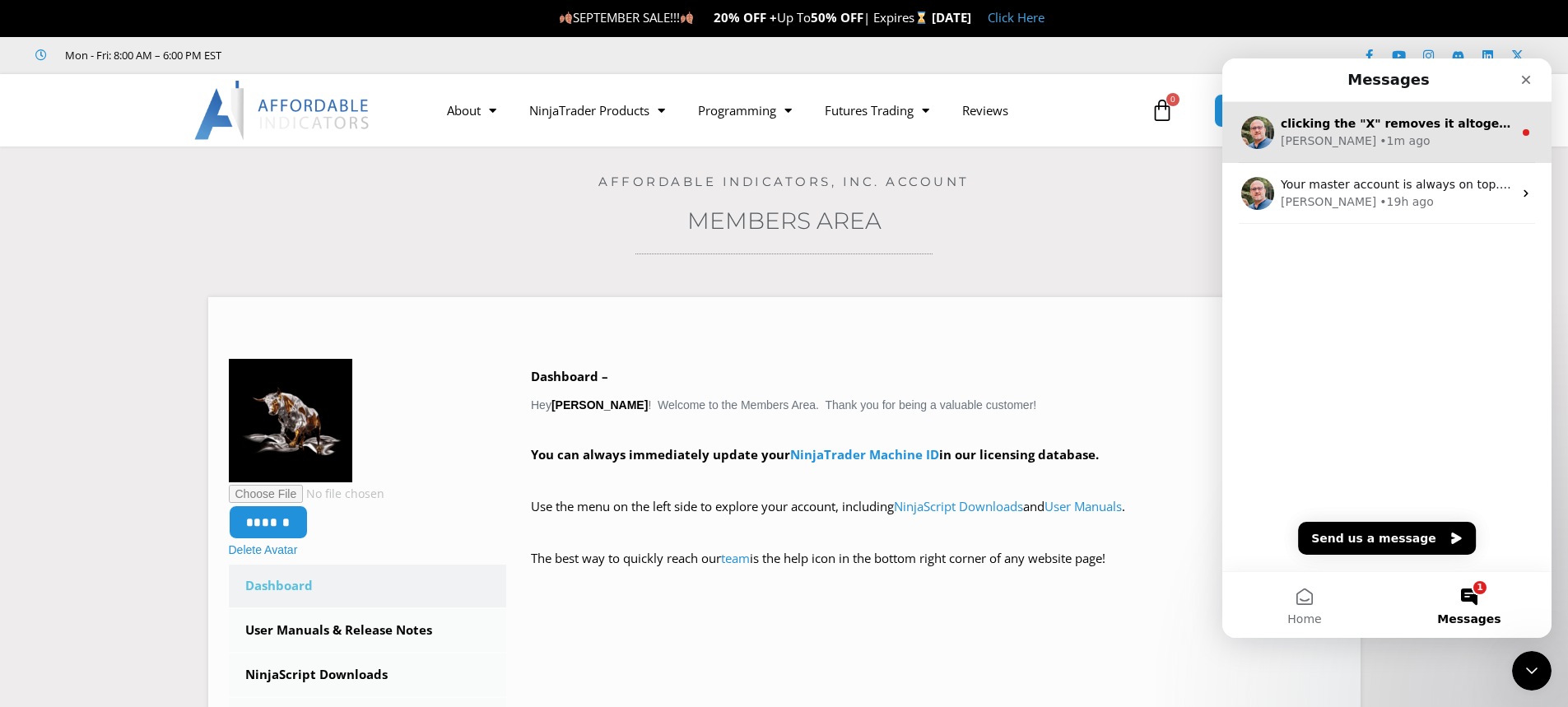
click at [1447, 149] on div "[PERSON_NAME] • 1m ago" at bounding box center [1396, 141] width 232 height 18
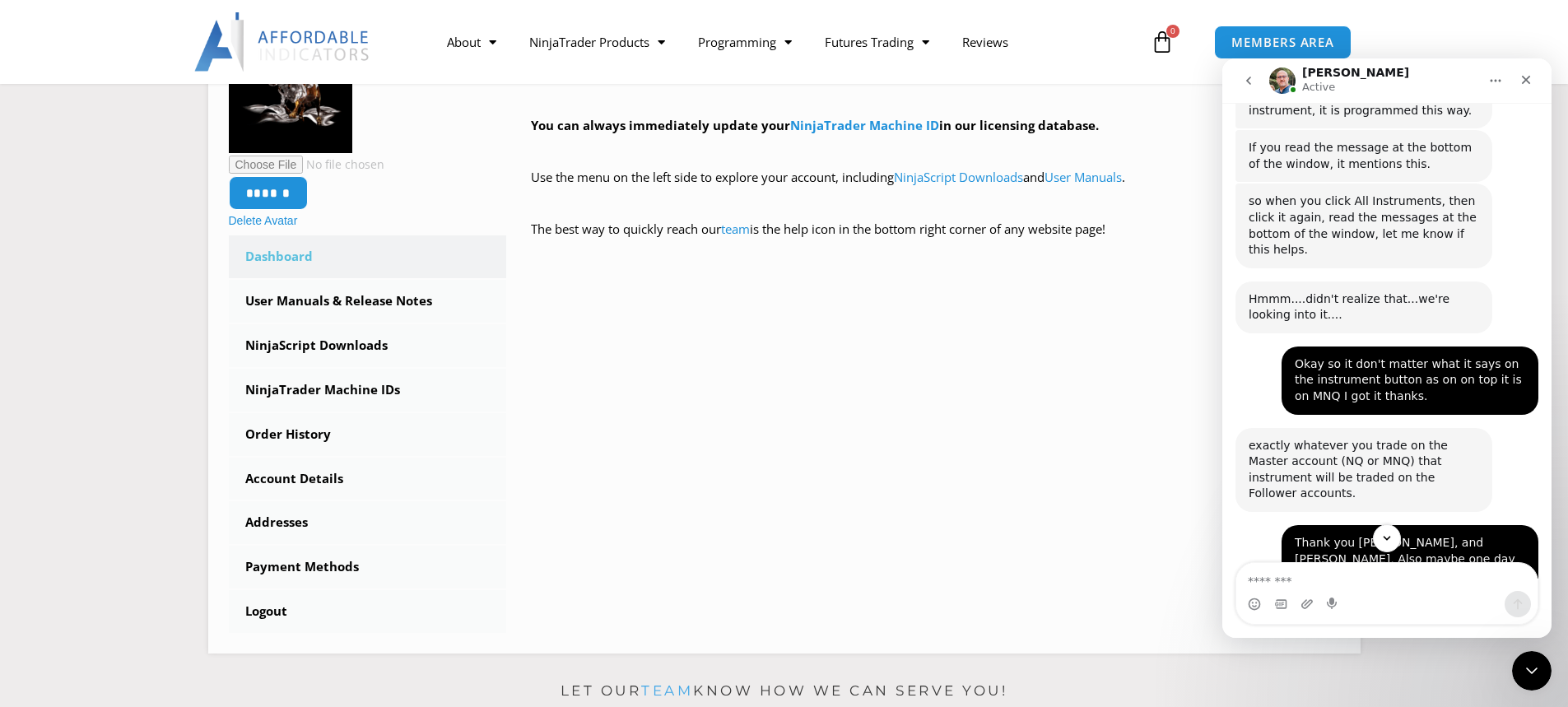
scroll to position [3776, 0]
